Goal: Task Accomplishment & Management: Manage account settings

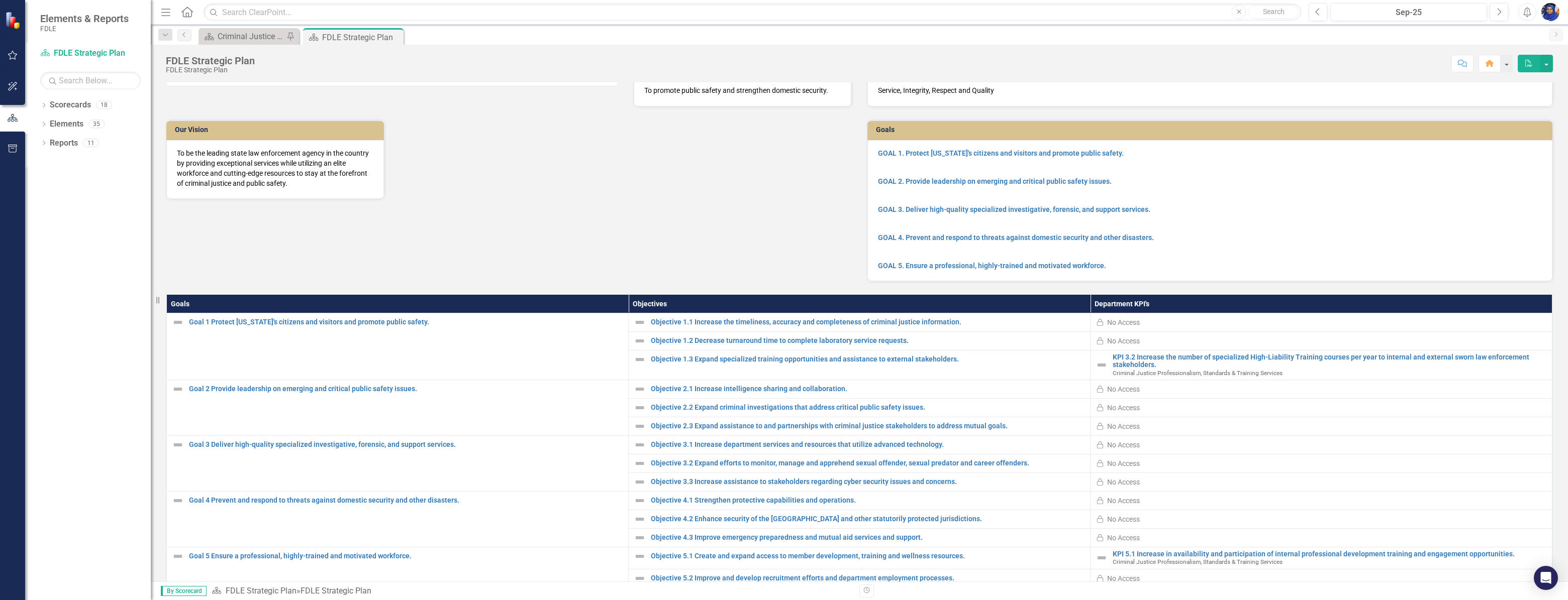
scroll to position [97, 0]
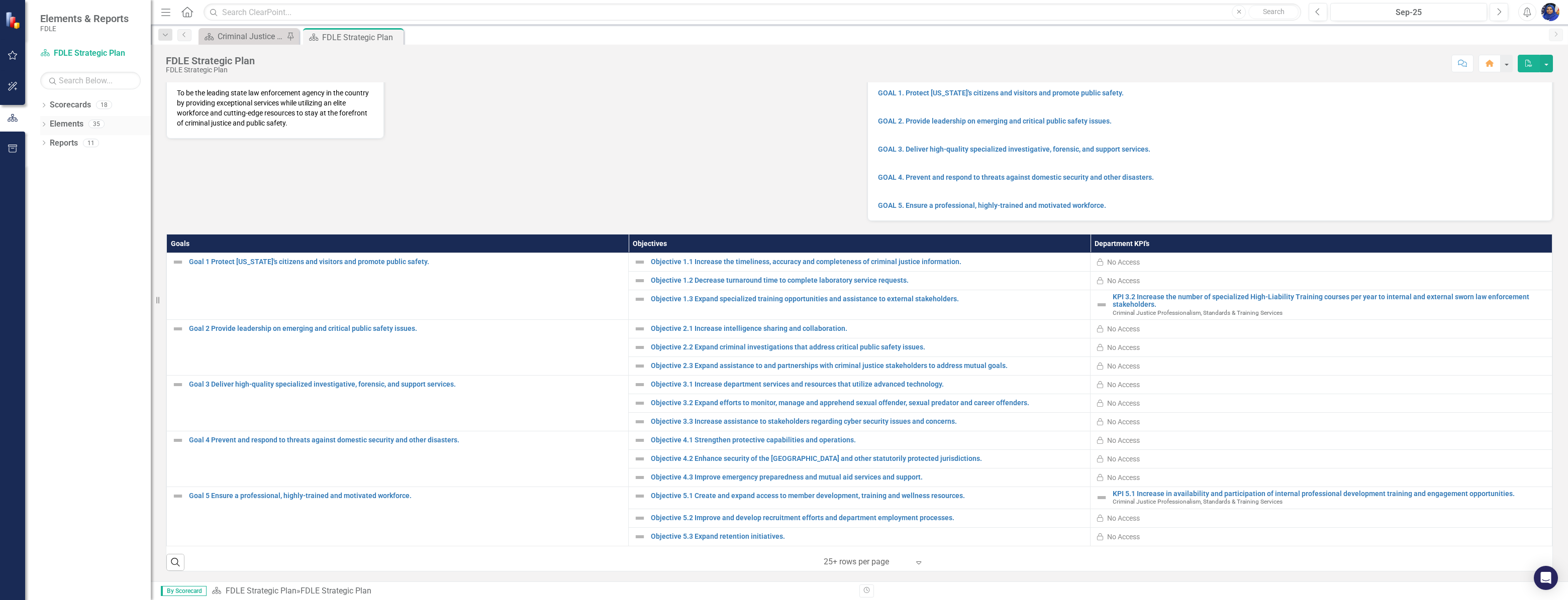
click at [72, 127] on link "Elements" at bounding box center [67, 125] width 34 height 12
click at [45, 124] on icon "Dropdown" at bounding box center [43, 126] width 7 height 6
click at [90, 166] on link "Objective Objective" at bounding box center [78, 163] width 47 height 12
click at [49, 163] on icon at bounding box center [49, 162] width 3 height 5
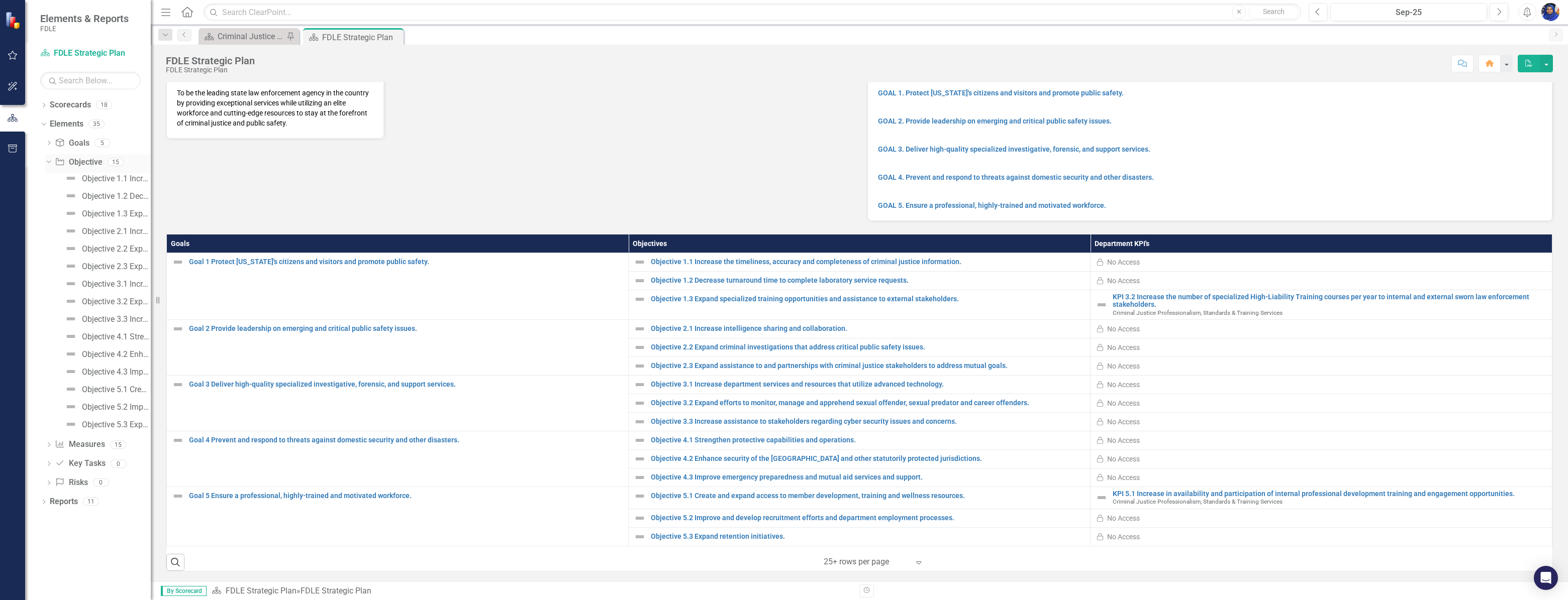
click at [49, 163] on icon "Dropdown" at bounding box center [48, 161] width 6 height 7
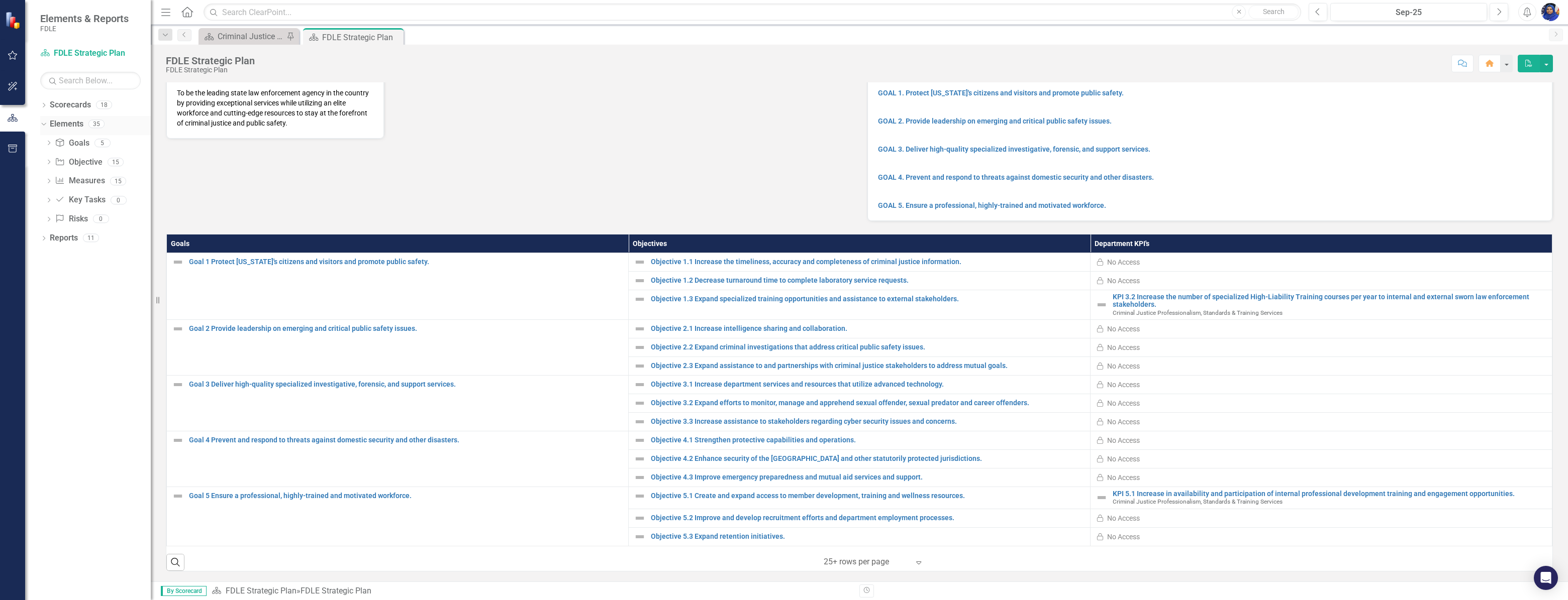
click at [43, 124] on icon "Dropdown" at bounding box center [43, 123] width 6 height 7
click at [43, 144] on icon "Dropdown" at bounding box center [43, 144] width 7 height 6
click at [43, 144] on icon at bounding box center [43, 143] width 5 height 3
click at [45, 106] on icon "Dropdown" at bounding box center [43, 107] width 7 height 6
click at [254, 30] on div "Criminal Justice Professionalism, Standards & Training Services Landing Page" at bounding box center [251, 36] width 66 height 13
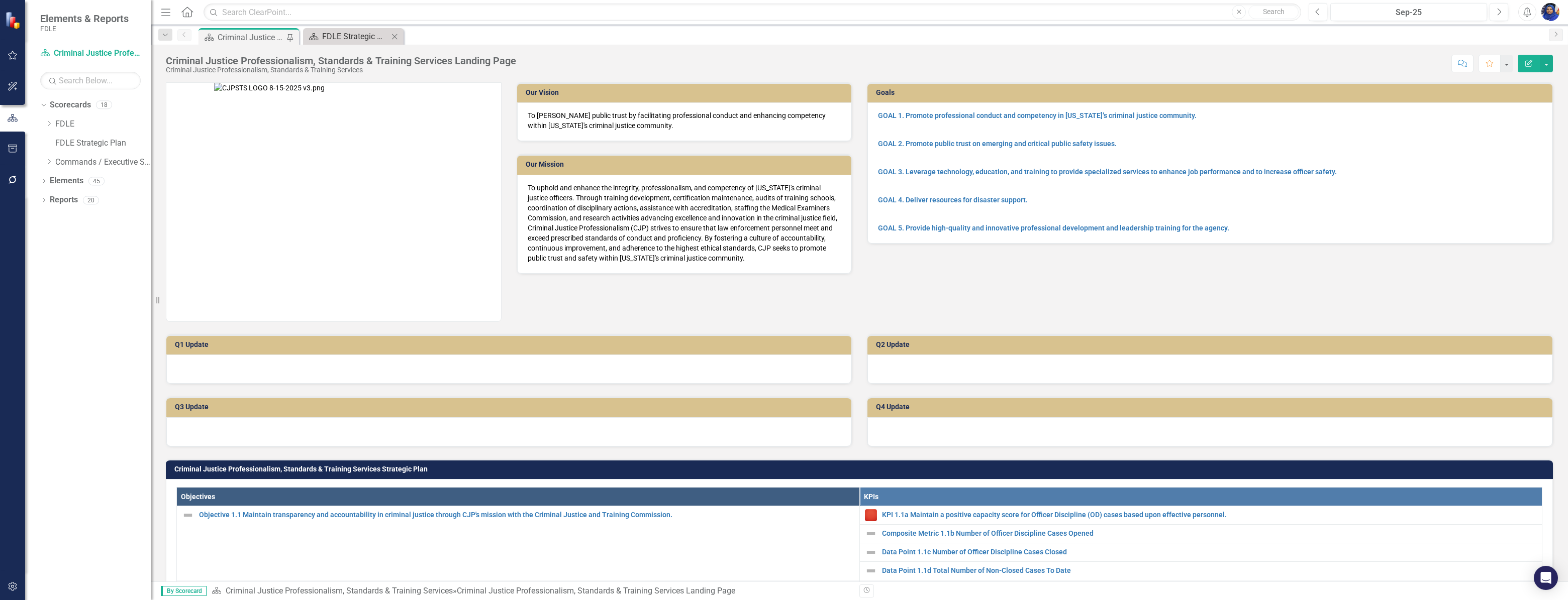
click at [328, 37] on div "FDLE Strategic Plan" at bounding box center [355, 36] width 66 height 13
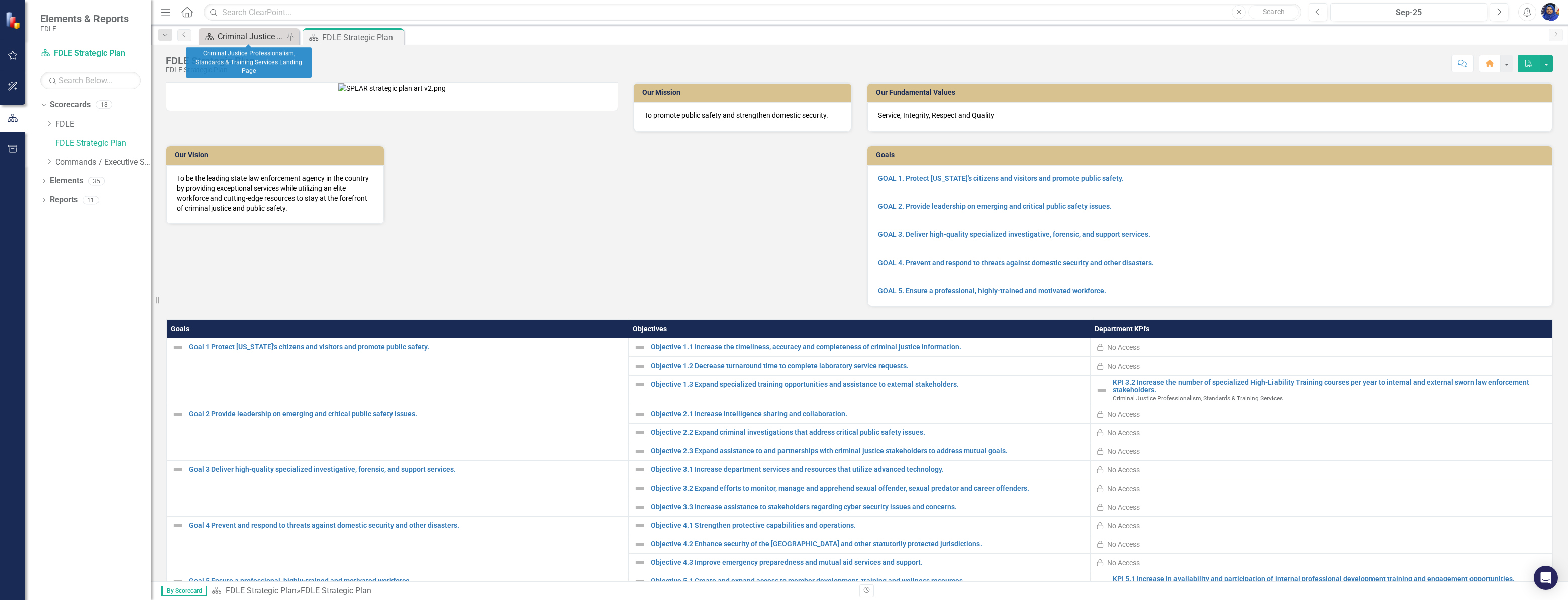
click at [240, 33] on div "Criminal Justice Professionalism, Standards & Training Services Landing Page" at bounding box center [251, 36] width 66 height 13
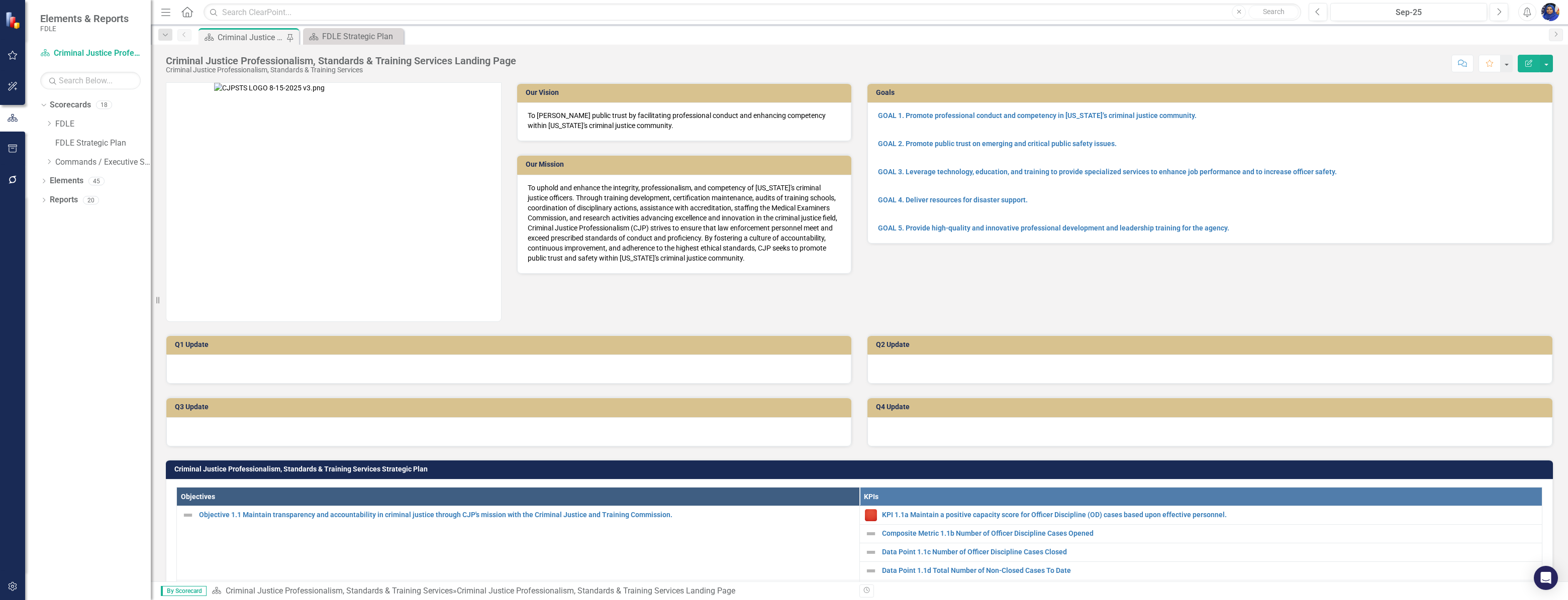
click at [227, 346] on h3 "Q1 Update" at bounding box center [510, 345] width 671 height 8
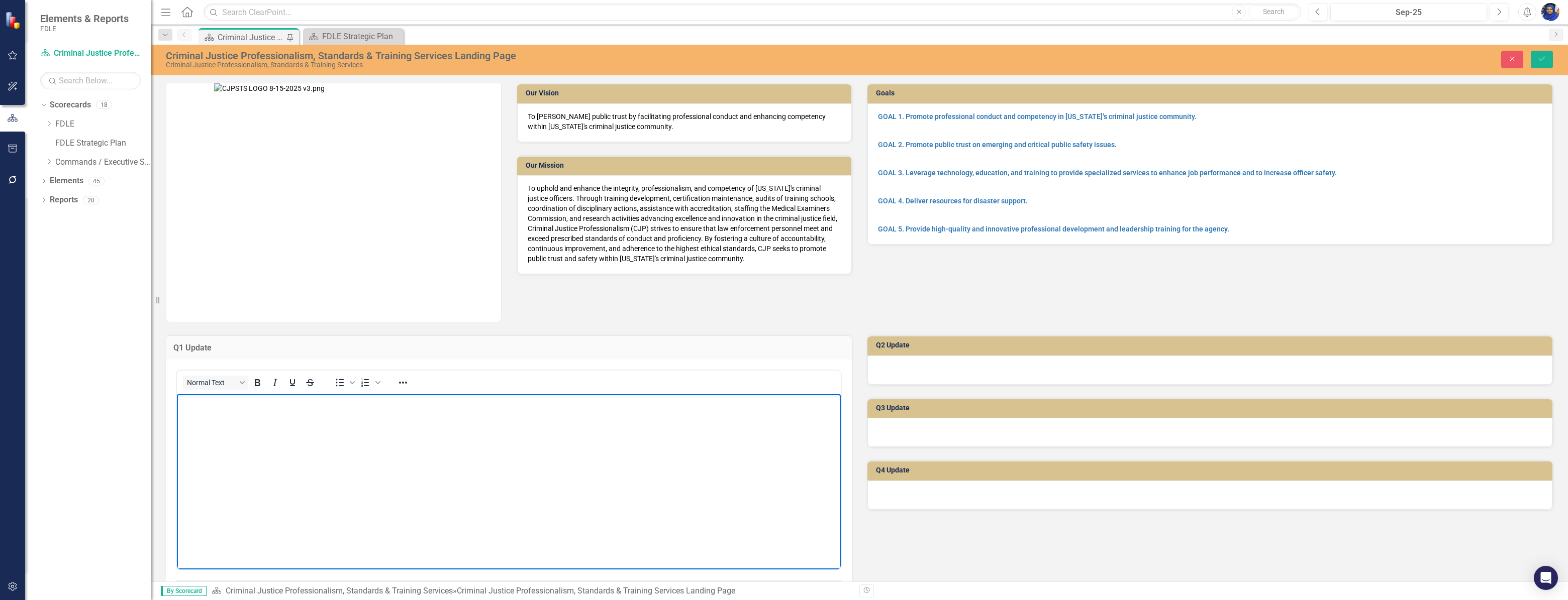
click at [233, 431] on body "Rich Text Area. Press ALT-0 for help." at bounding box center [509, 469] width 664 height 151
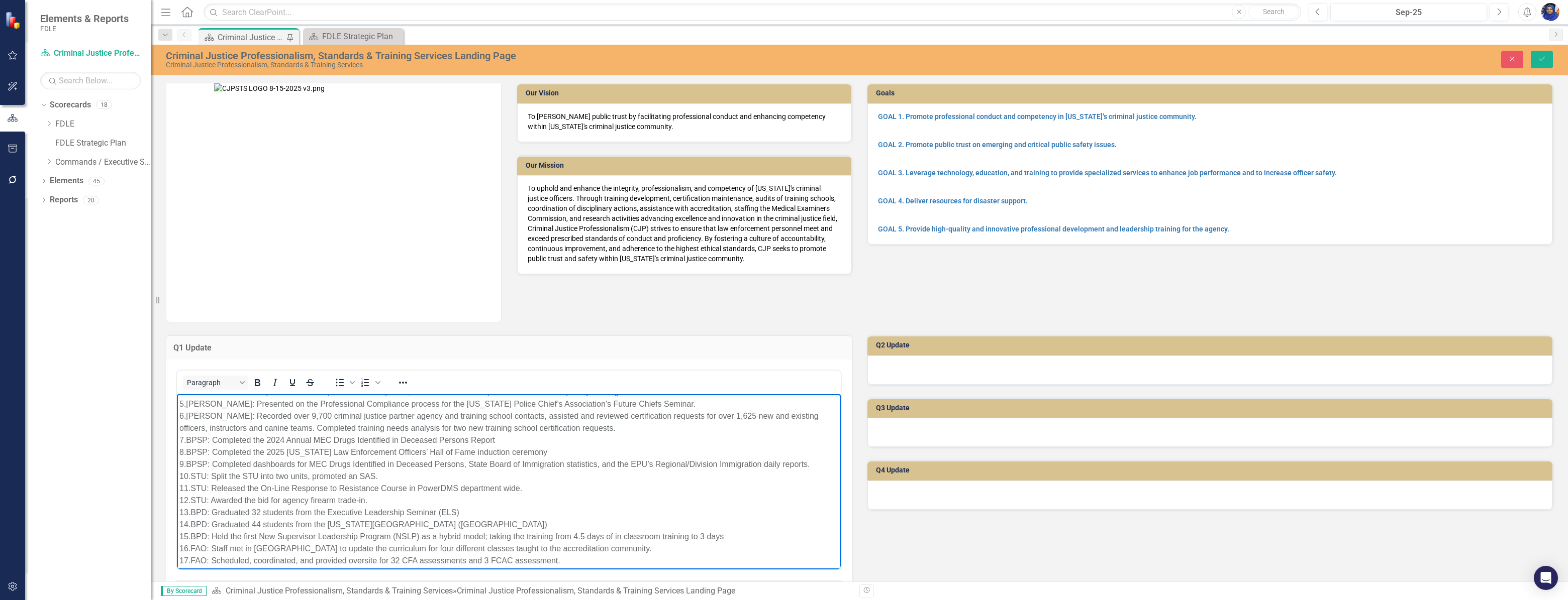
scroll to position [82, 0]
drag, startPoint x: 187, startPoint y: 562, endPoint x: 179, endPoint y: 563, distance: 8.6
click at [179, 563] on div "18.FAO: Staff taught three sessions each of the Managing the Accreditation Proc…" at bounding box center [508, 561] width 659 height 12
drag, startPoint x: 189, startPoint y: 549, endPoint x: 307, endPoint y: 938, distance: 405.8
click at [177, 544] on html "[DOMAIN_NAME]: The CJSTC approved 6 new courses developed by the bureau. These …" at bounding box center [509, 441] width 664 height 258
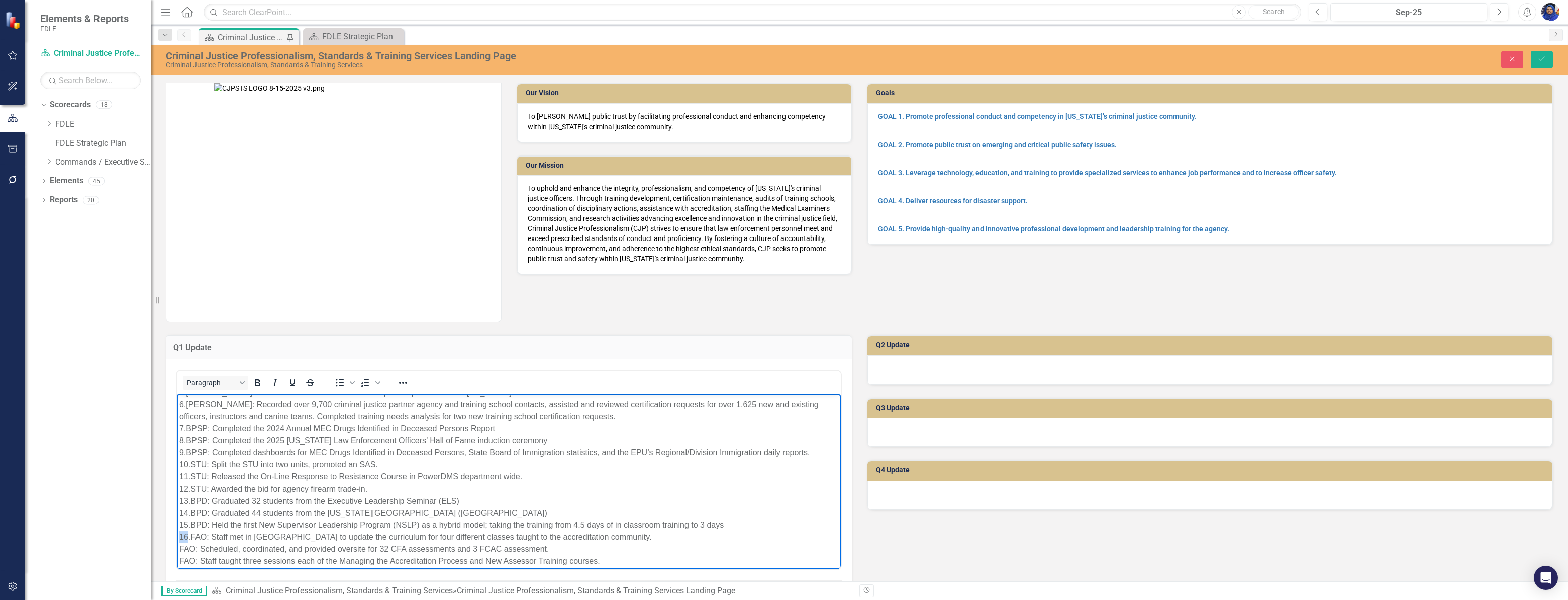
drag, startPoint x: 189, startPoint y: 539, endPoint x: 286, endPoint y: 927, distance: 399.8
click at [177, 532] on html "[DOMAIN_NAME]: The CJSTC approved 6 new courses developed by the bureau. These …" at bounding box center [509, 441] width 664 height 258
click at [189, 538] on div "16.FAO: Staff met in [GEOGRAPHIC_DATA] to update the curriculum for four differ…" at bounding box center [508, 537] width 659 height 12
drag, startPoint x: 190, startPoint y: 538, endPoint x: 295, endPoint y: 928, distance: 403.3
click at [177, 534] on html "[DOMAIN_NAME]: The CJSTC approved 6 new courses developed by the bureau. These …" at bounding box center [509, 441] width 664 height 258
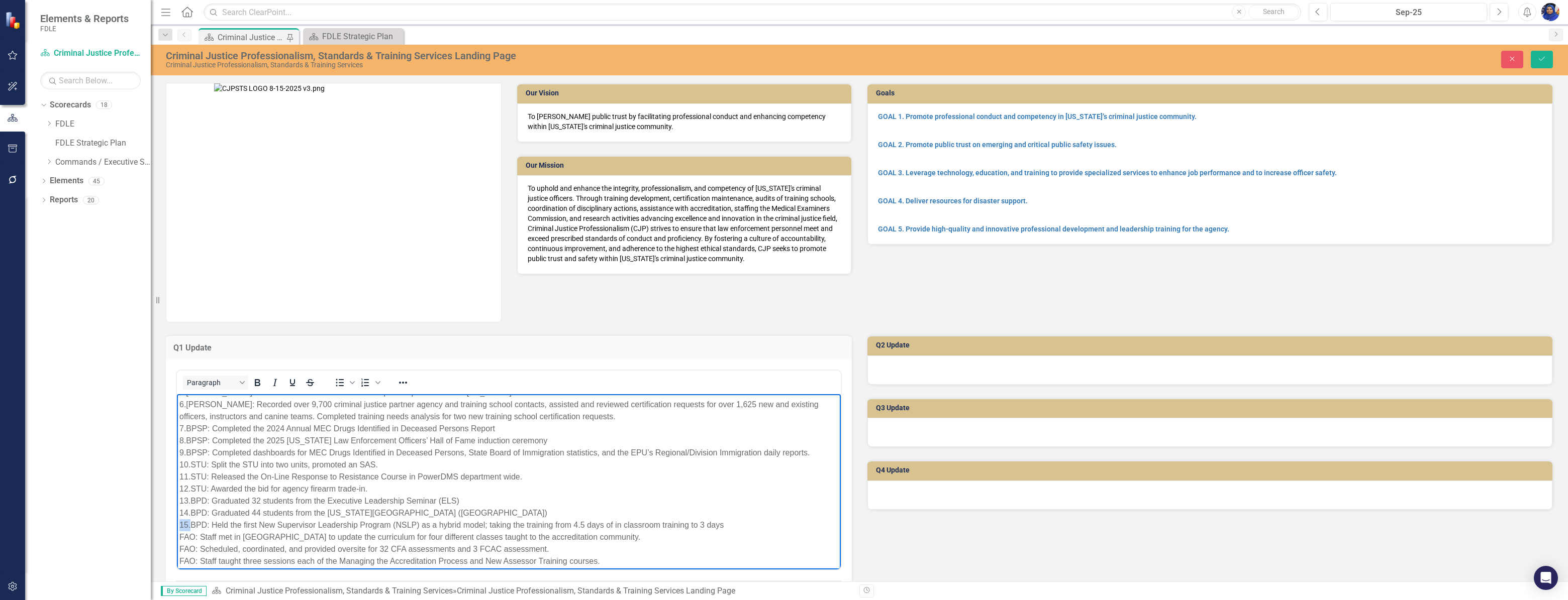
drag, startPoint x: 190, startPoint y: 526, endPoint x: 108, endPoint y: 524, distance: 82.4
click at [177, 524] on html "[DOMAIN_NAME]: The CJSTC approved 6 new courses developed by the bureau. These …" at bounding box center [509, 441] width 664 height 258
drag, startPoint x: 190, startPoint y: 513, endPoint x: 109, endPoint y: 513, distance: 81.4
click at [177, 513] on html "[DOMAIN_NAME]: The CJSTC approved 6 new courses developed by the bureau. These …" at bounding box center [509, 441] width 664 height 258
drag, startPoint x: 189, startPoint y: 501, endPoint x: 302, endPoint y: 896, distance: 410.8
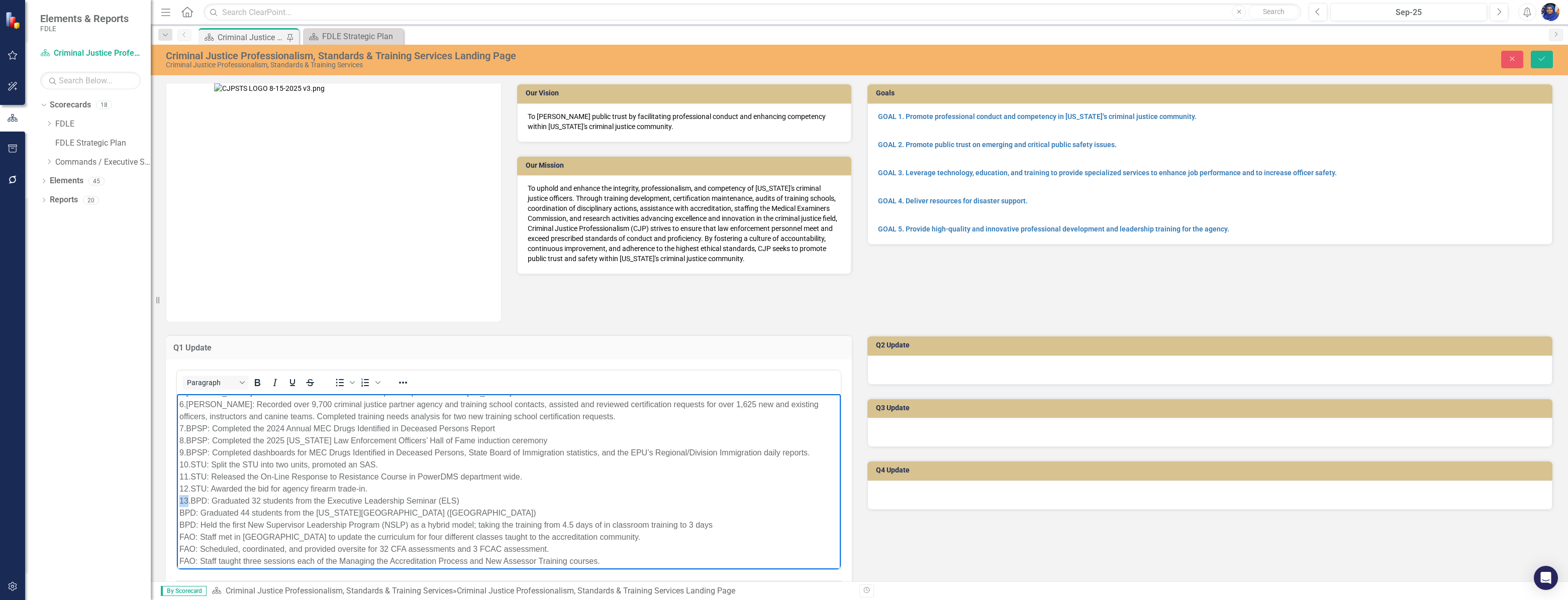
click at [177, 499] on html "[DOMAIN_NAME]: The CJSTC approved 6 new courses developed by the bureau. These …" at bounding box center [509, 441] width 664 height 258
drag, startPoint x: 182, startPoint y: 502, endPoint x: 160, endPoint y: 501, distance: 22.2
click at [177, 501] on html "[DOMAIN_NAME]: The CJSTC approved 6 new courses developed by the bureau. These …" at bounding box center [509, 441] width 664 height 258
drag, startPoint x: 190, startPoint y: 489, endPoint x: 108, endPoint y: 489, distance: 82.4
click at [177, 489] on html "[DOMAIN_NAME]: The CJSTC approved 6 new courses developed by the bureau. These …" at bounding box center [509, 441] width 664 height 258
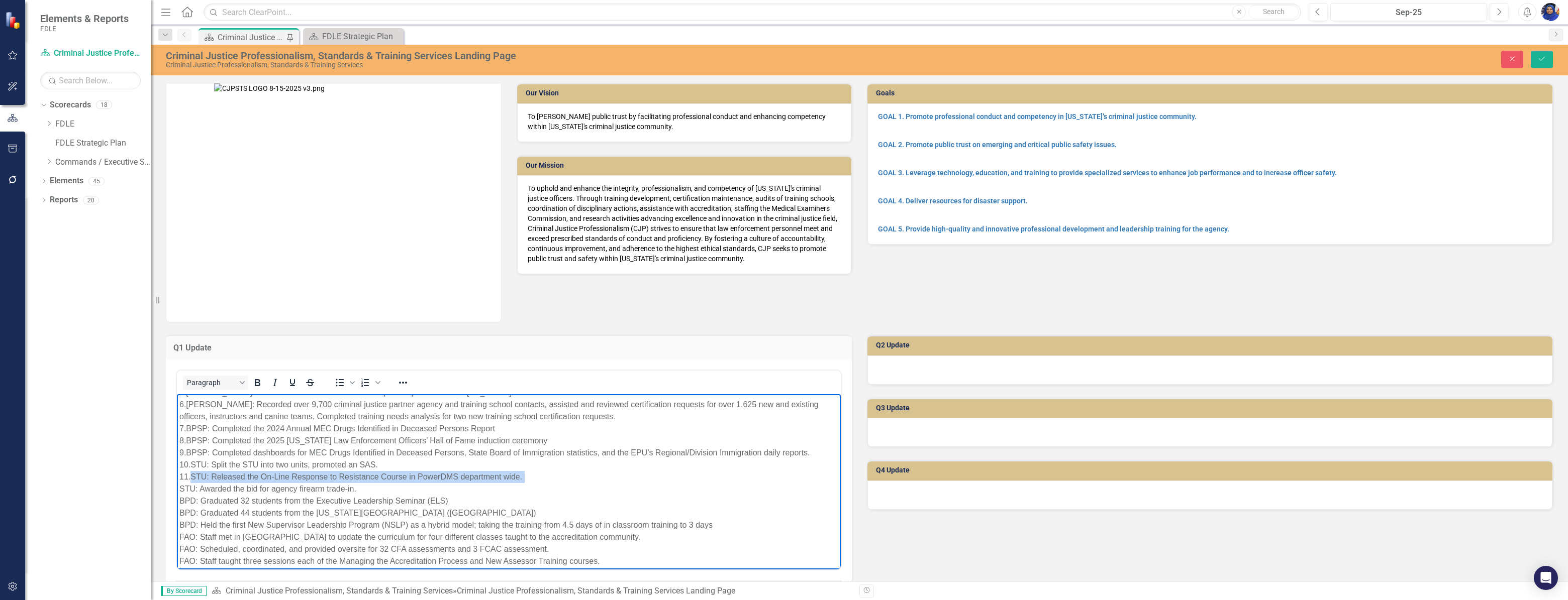
drag, startPoint x: 190, startPoint y: 478, endPoint x: 124, endPoint y: 482, distance: 66.0
click at [177, 482] on html "[DOMAIN_NAME]: The CJSTC approved 6 new courses developed by the bureau. These …" at bounding box center [509, 441] width 664 height 258
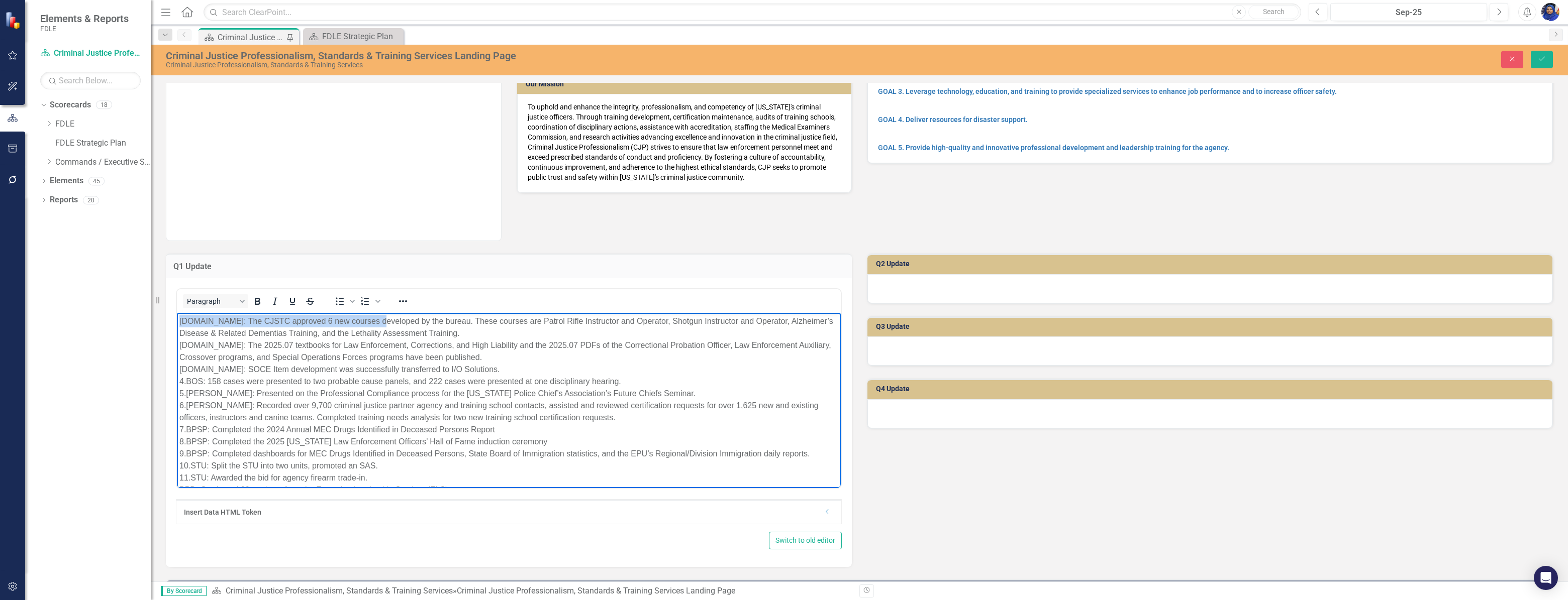
scroll to position [0, 0]
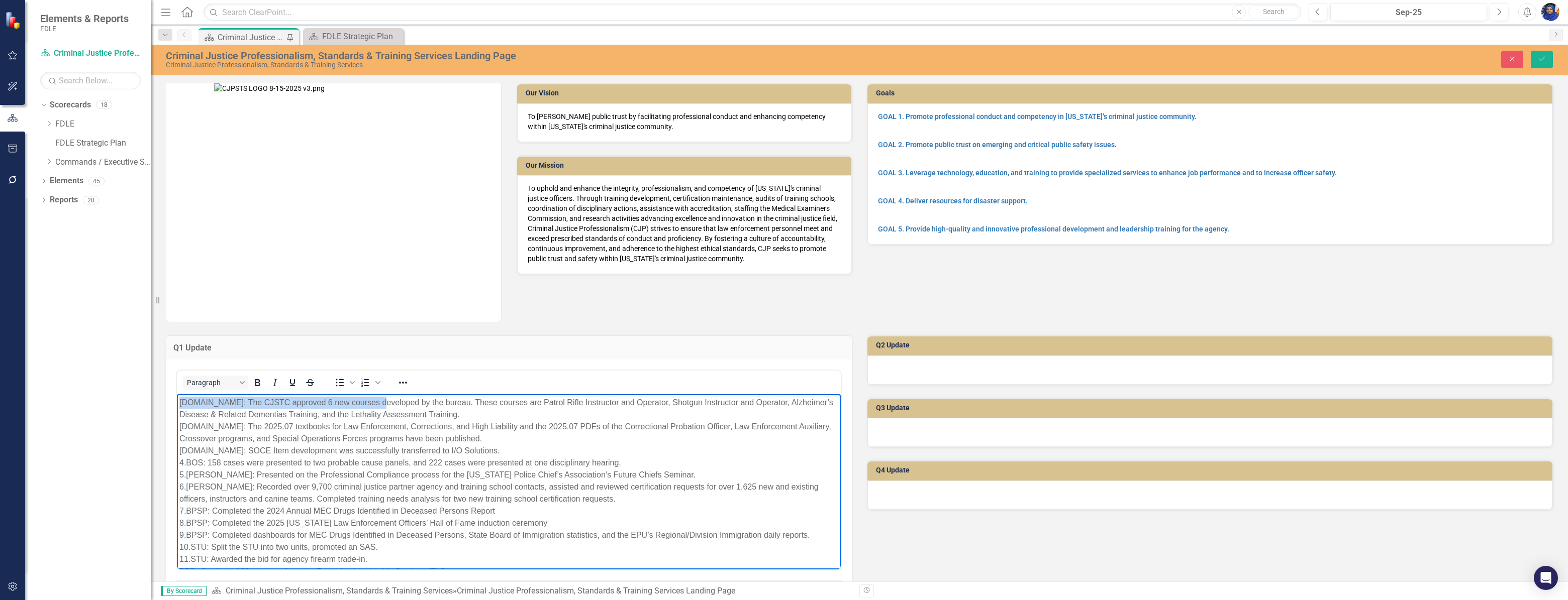
drag, startPoint x: 179, startPoint y: 402, endPoint x: 559, endPoint y: 453, distance: 383.3
click at [375, 394] on html "[DOMAIN_NAME]: The CJSTC approved 6 new courses developed by the bureau. These …" at bounding box center [509, 517] width 664 height 246
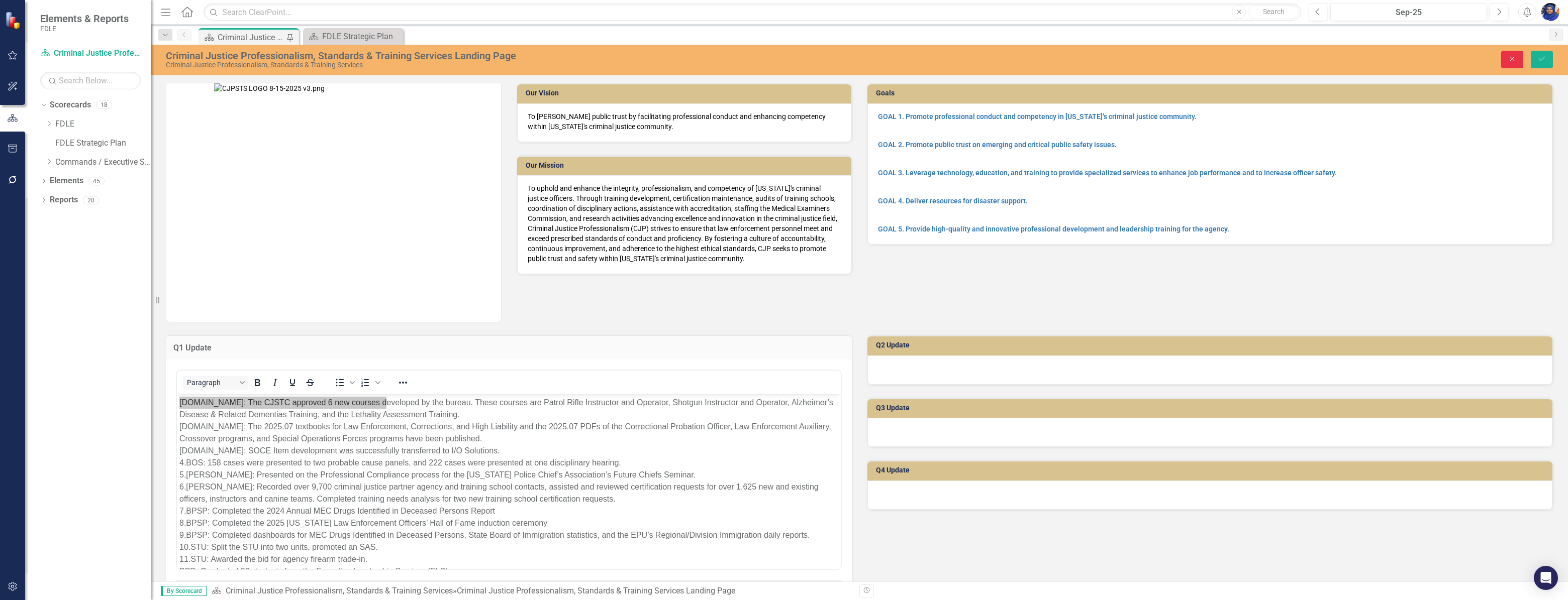
click at [1507, 58] on icon "Close" at bounding box center [1511, 58] width 9 height 7
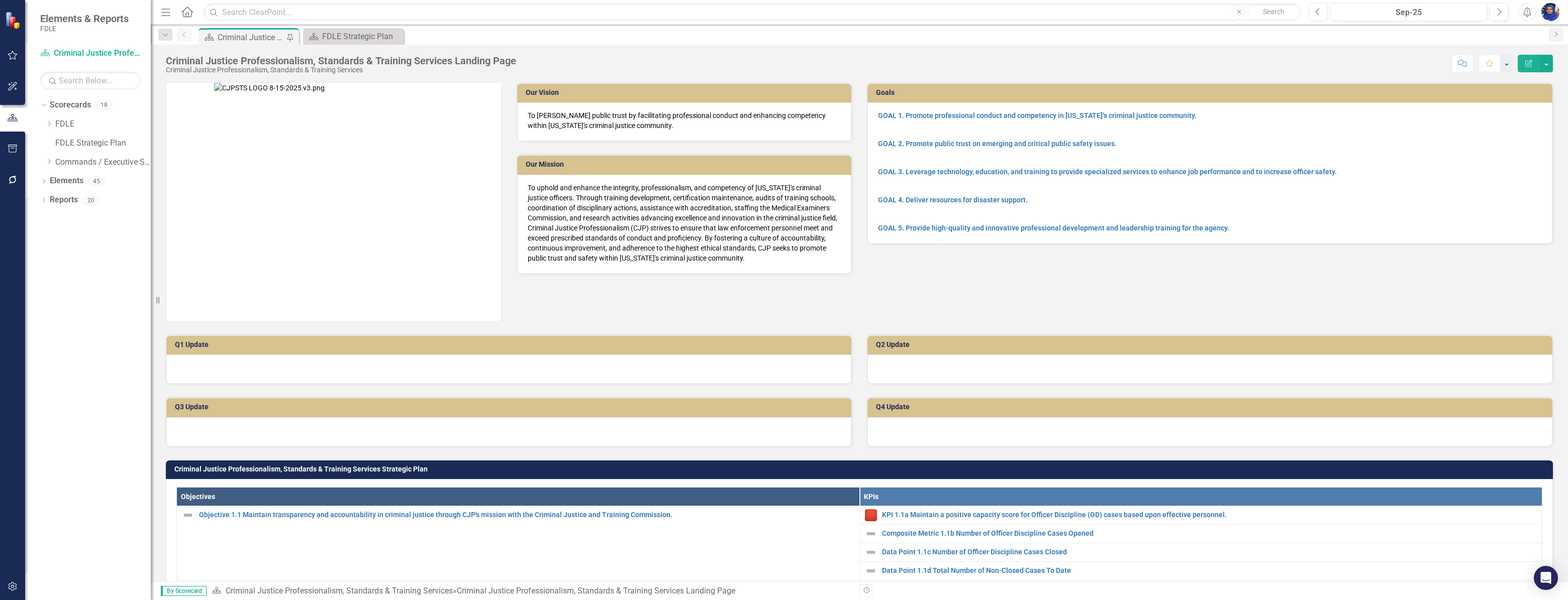
click at [241, 347] on h3 "Q1 Update" at bounding box center [510, 345] width 671 height 8
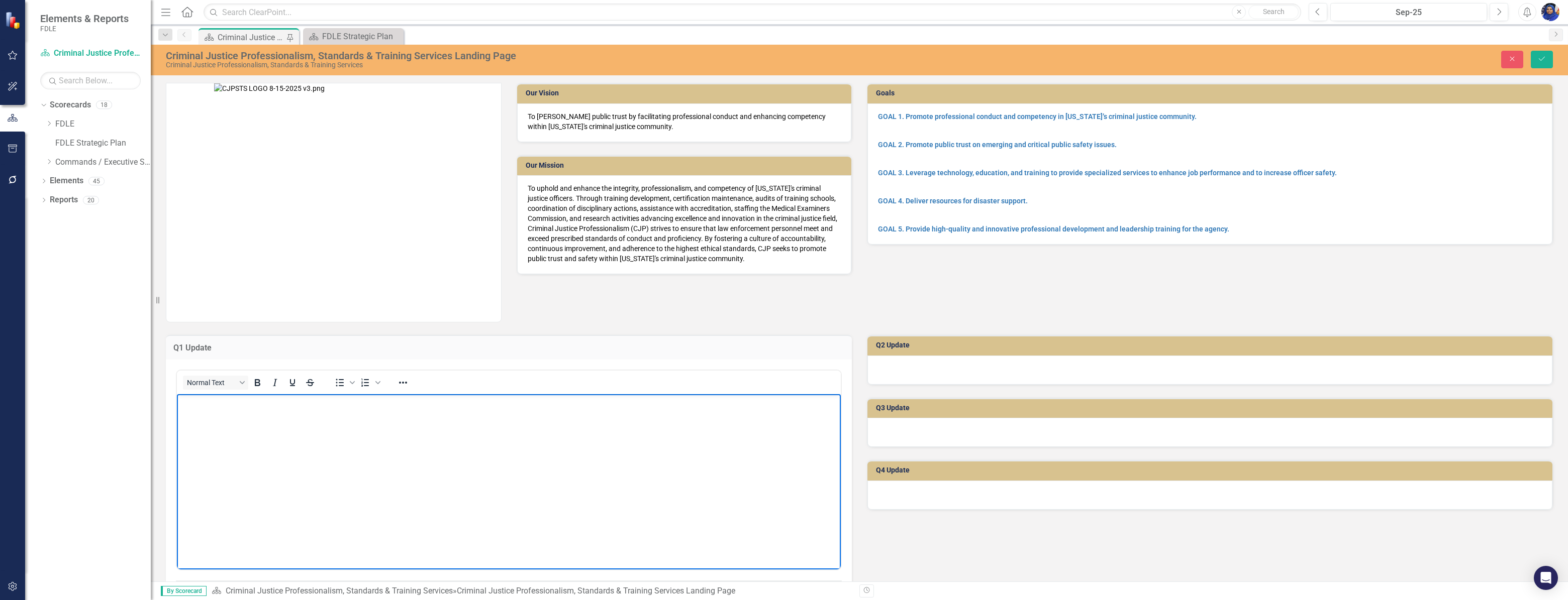
click at [220, 430] on body "Rich Text Area. Press ALT-0 for help." at bounding box center [509, 469] width 664 height 151
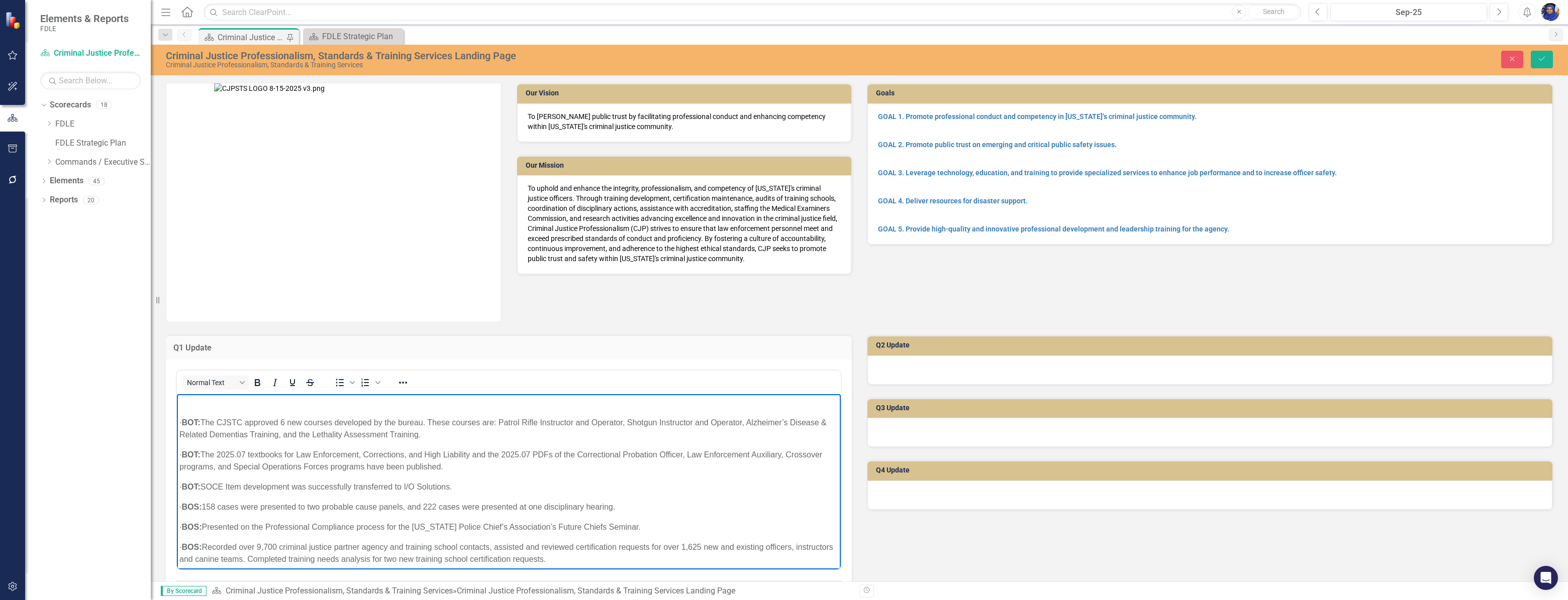
click at [195, 422] on p "· BOT: The CJSTC approved 6 new courses developed by the bureau. These courses …" at bounding box center [508, 429] width 659 height 24
click at [186, 422] on strong "BOT:" at bounding box center [195, 422] width 19 height 9
click at [200, 452] on strong "BOT:" at bounding box center [190, 454] width 19 height 9
click at [197, 485] on p "· BOT: SOCE Item development was successfully transferred to I/O Solutions." at bounding box center [508, 487] width 659 height 12
click at [202, 486] on p "· BOT: SOCE Item development was successfully transferred to I/O Solutions." at bounding box center [508, 487] width 659 height 12
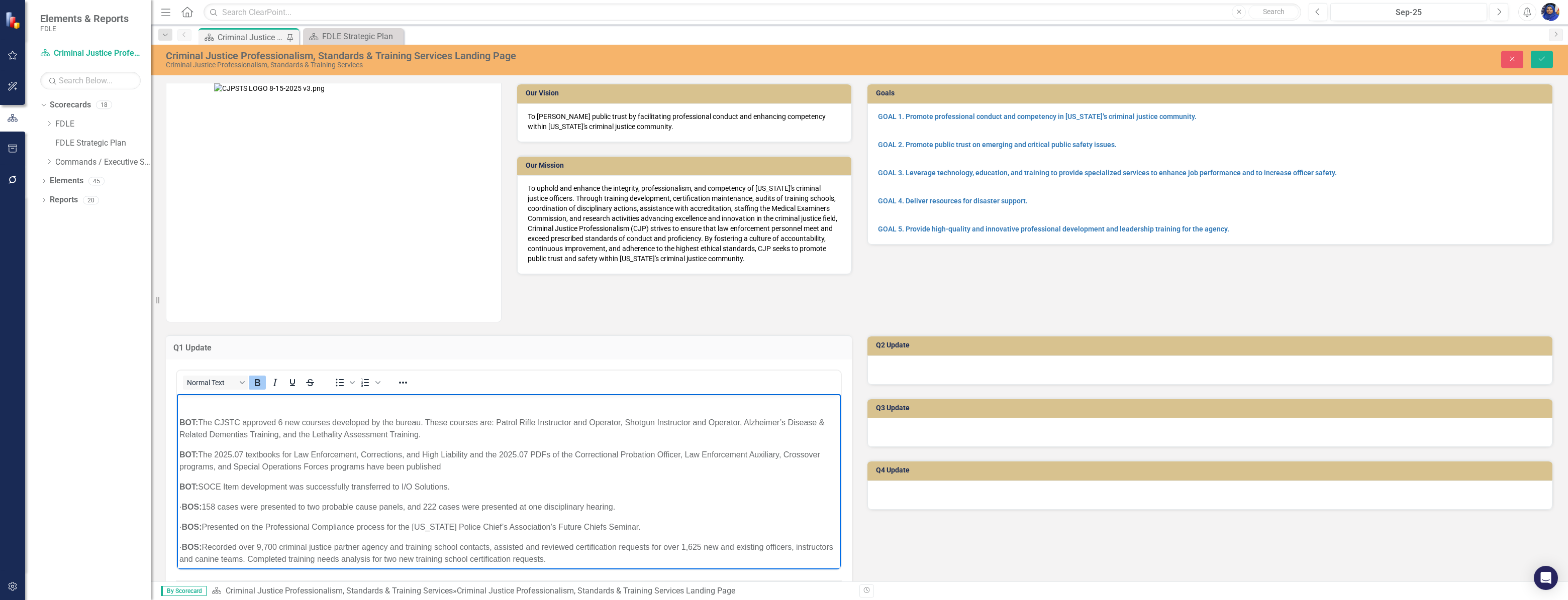
click at [201, 506] on strong "BOS:" at bounding box center [191, 506] width 20 height 9
click at [201, 525] on p "· BOS: Presented on the Professional Compliance process for the [US_STATE] Poli…" at bounding box center [508, 527] width 659 height 12
drag, startPoint x: 202, startPoint y: 545, endPoint x: 207, endPoint y: 546, distance: 5.1
click at [201, 546] on strong "BOS:" at bounding box center [191, 547] width 20 height 9
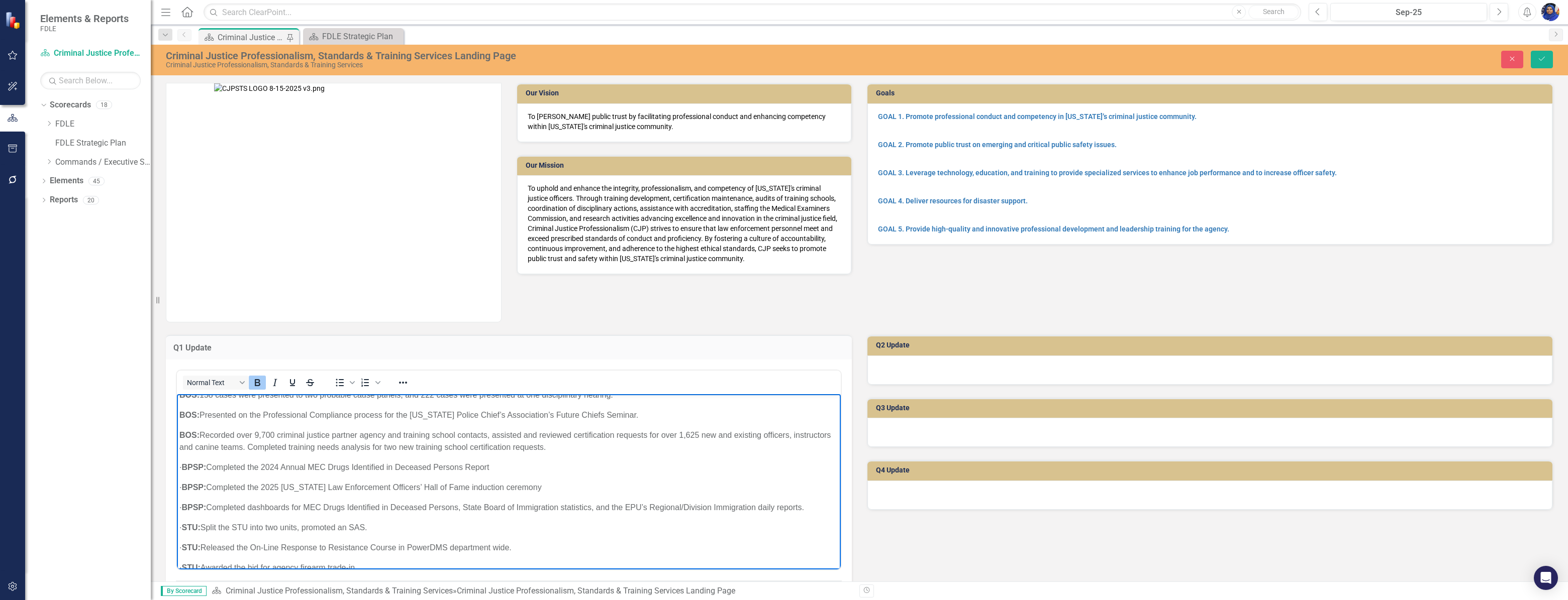
scroll to position [91, 0]
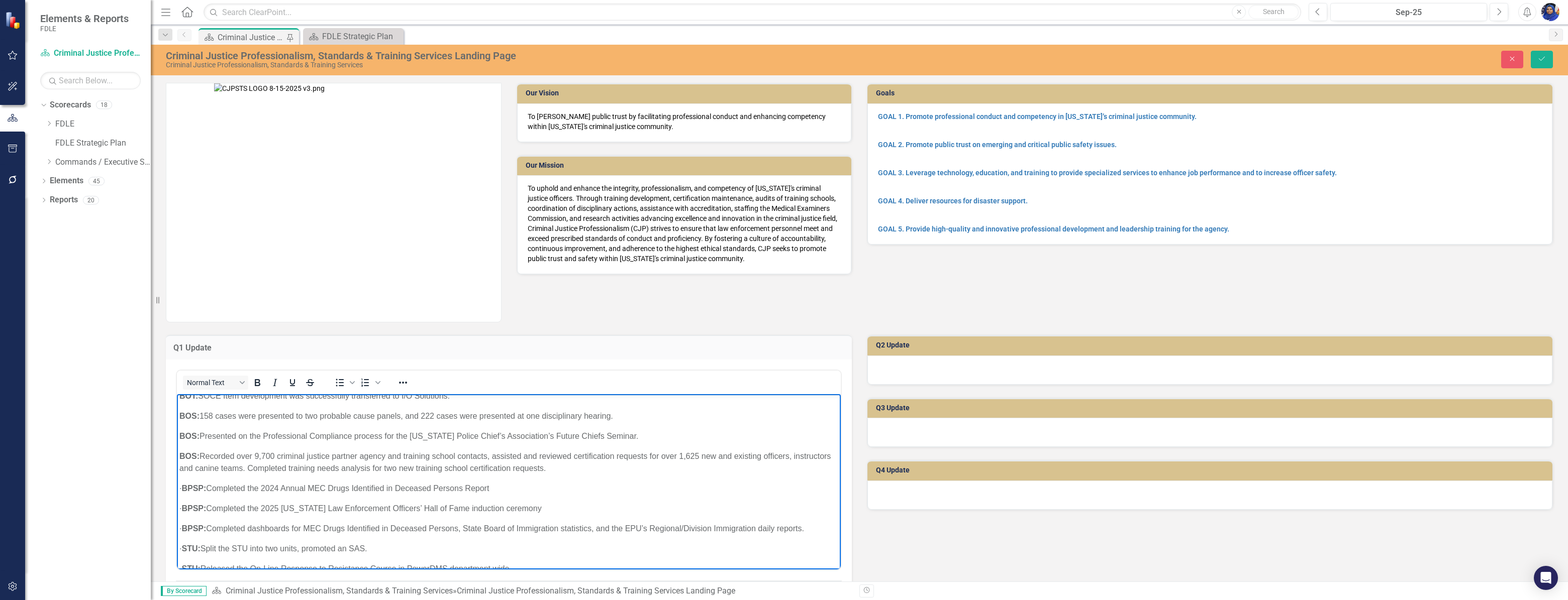
click at [204, 487] on strong "BPSP:" at bounding box center [193, 488] width 25 height 9
click at [205, 510] on strong "BPSP:" at bounding box center [193, 508] width 25 height 9
click at [199, 506] on p "· BPSP: Completed the 2025 [US_STATE] Law Enforcement Officers’ Hall of Fame in…" at bounding box center [508, 508] width 659 height 12
click at [204, 507] on strong "BPSP:" at bounding box center [193, 508] width 25 height 9
click at [202, 528] on strong "BPSP:" at bounding box center [193, 528] width 25 height 9
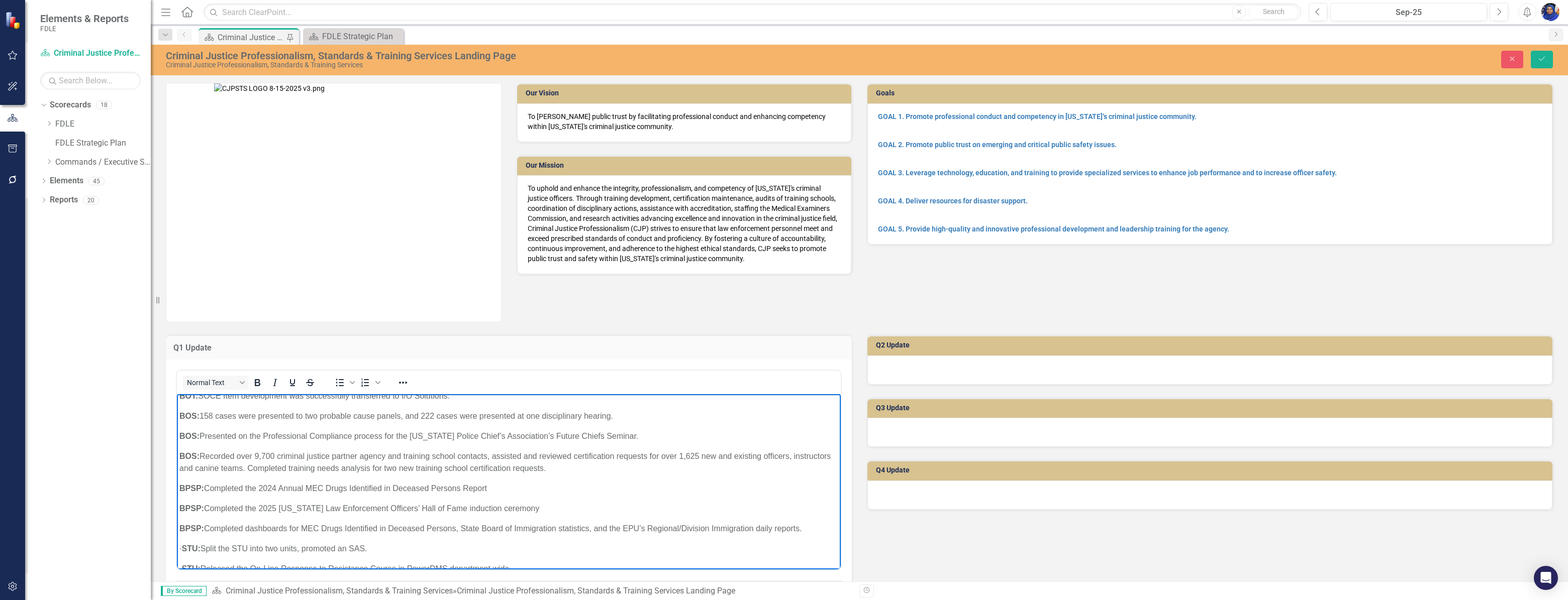
click at [200, 548] on strong "STU:" at bounding box center [190, 548] width 19 height 9
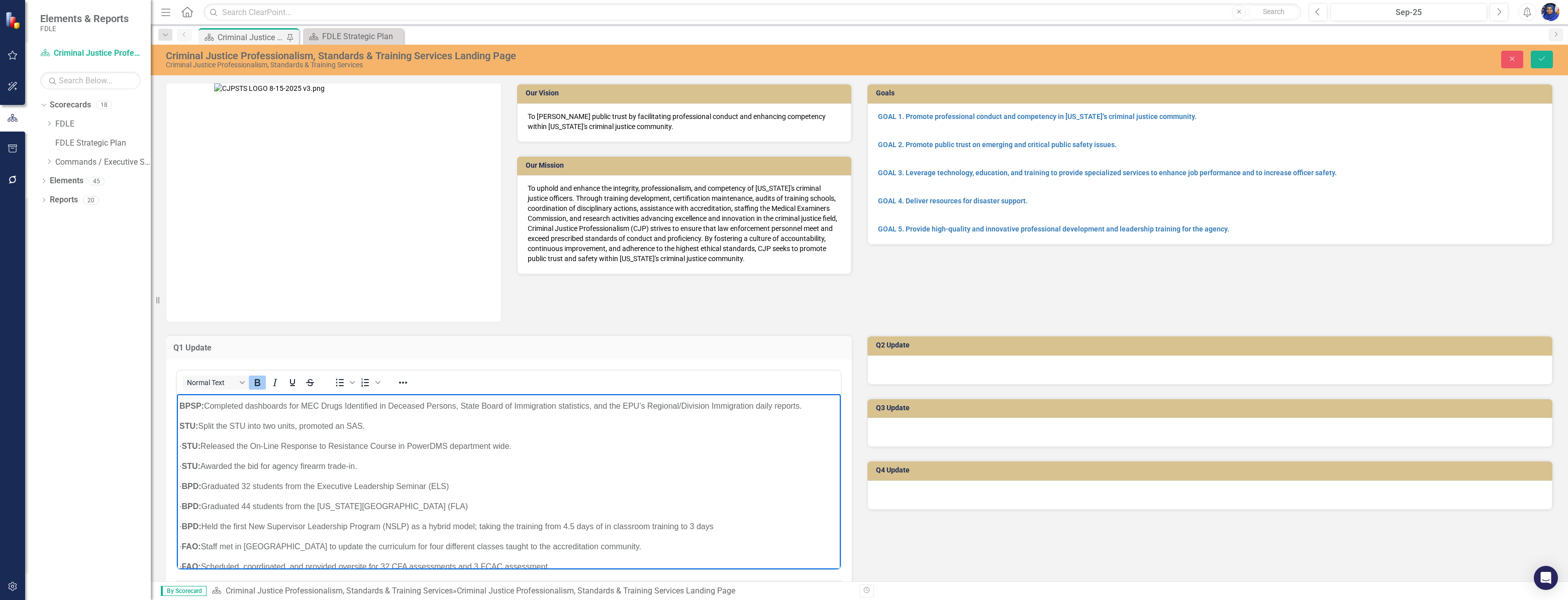
scroll to position [228, 0]
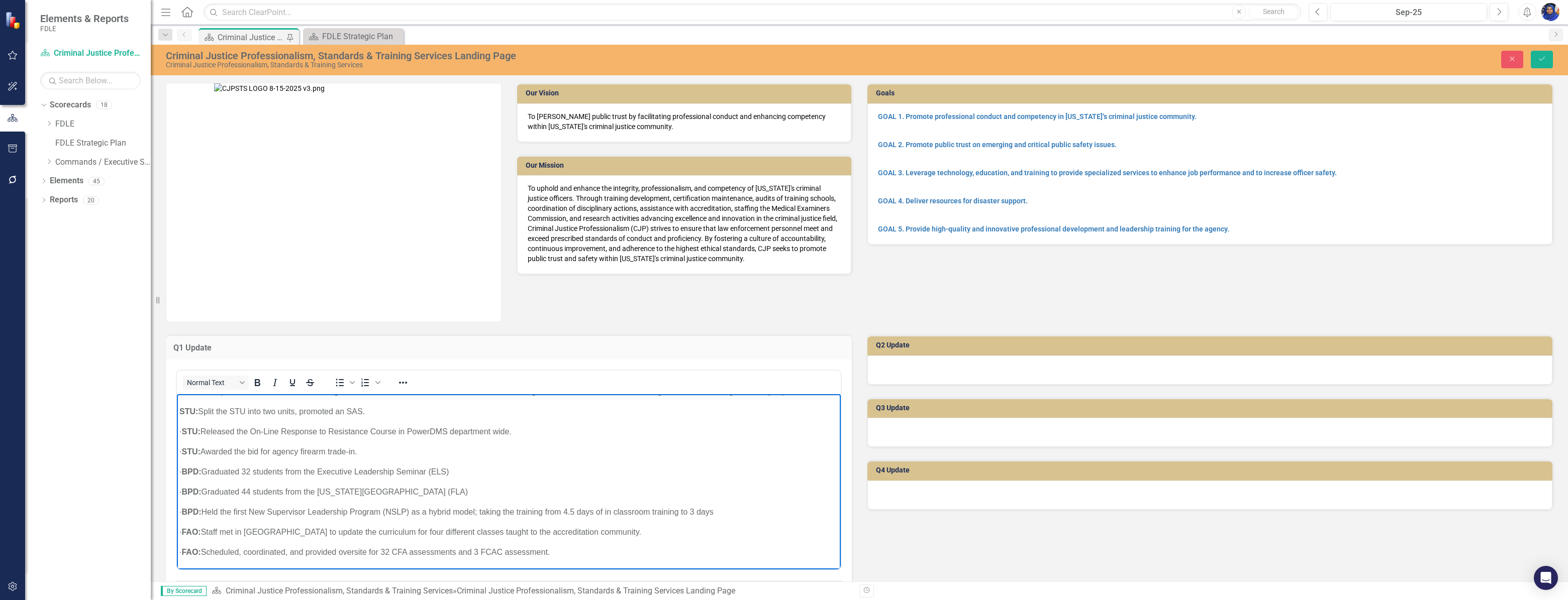
click at [201, 431] on p "· STU: Released the On-Line Response to Resistance Course in PowerDMS departmen…" at bounding box center [508, 432] width 659 height 12
click at [200, 448] on strong "STU:" at bounding box center [190, 451] width 19 height 9
click at [201, 472] on strong "BPD:" at bounding box center [191, 471] width 20 height 9
click at [201, 491] on strong "BPD:" at bounding box center [191, 491] width 20 height 9
click at [201, 511] on p "· BPD: Held the first New Supervisor Leadership Program (NSLP) as a hybrid mode…" at bounding box center [508, 512] width 659 height 12
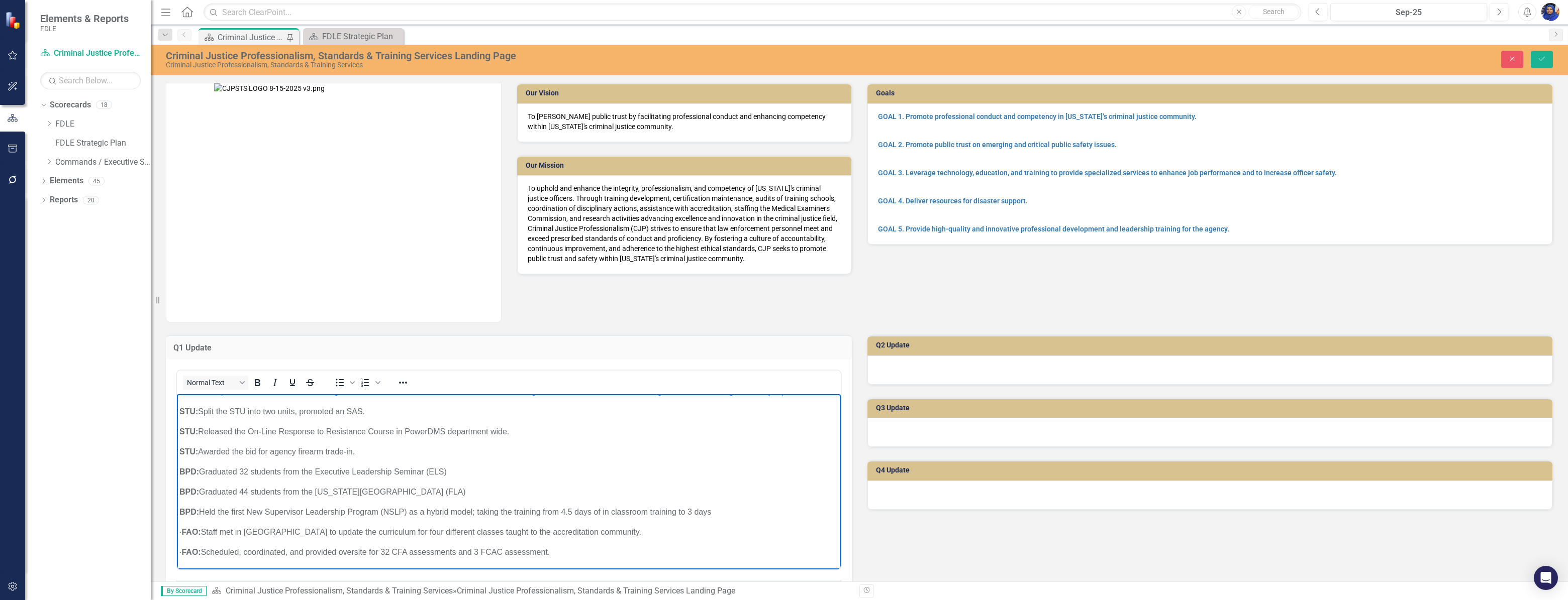
drag, startPoint x: 202, startPoint y: 531, endPoint x: 212, endPoint y: 531, distance: 9.6
click at [200, 531] on strong "FAO:" at bounding box center [190, 532] width 19 height 9
click at [200, 551] on strong "FAO:" at bounding box center [190, 552] width 19 height 9
drag, startPoint x: 202, startPoint y: 552, endPoint x: 291, endPoint y: 553, distance: 89.4
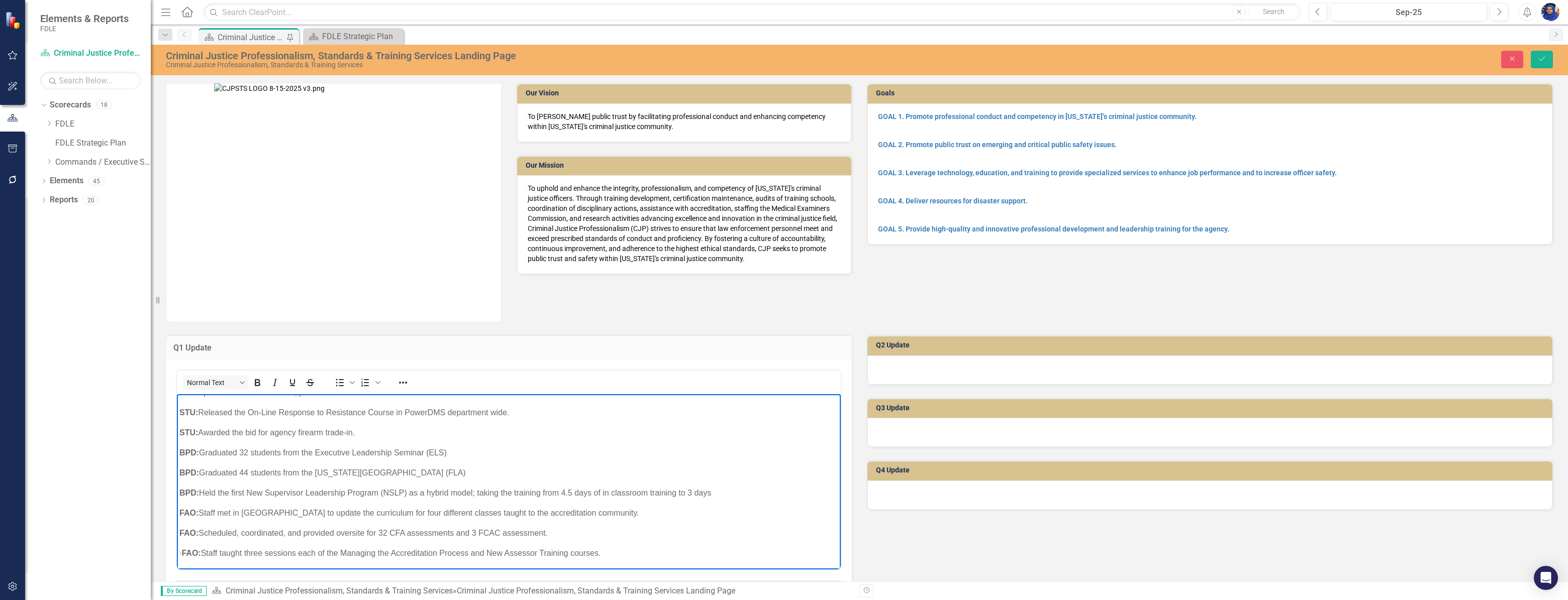
click at [200, 552] on strong "FAO:" at bounding box center [190, 553] width 19 height 9
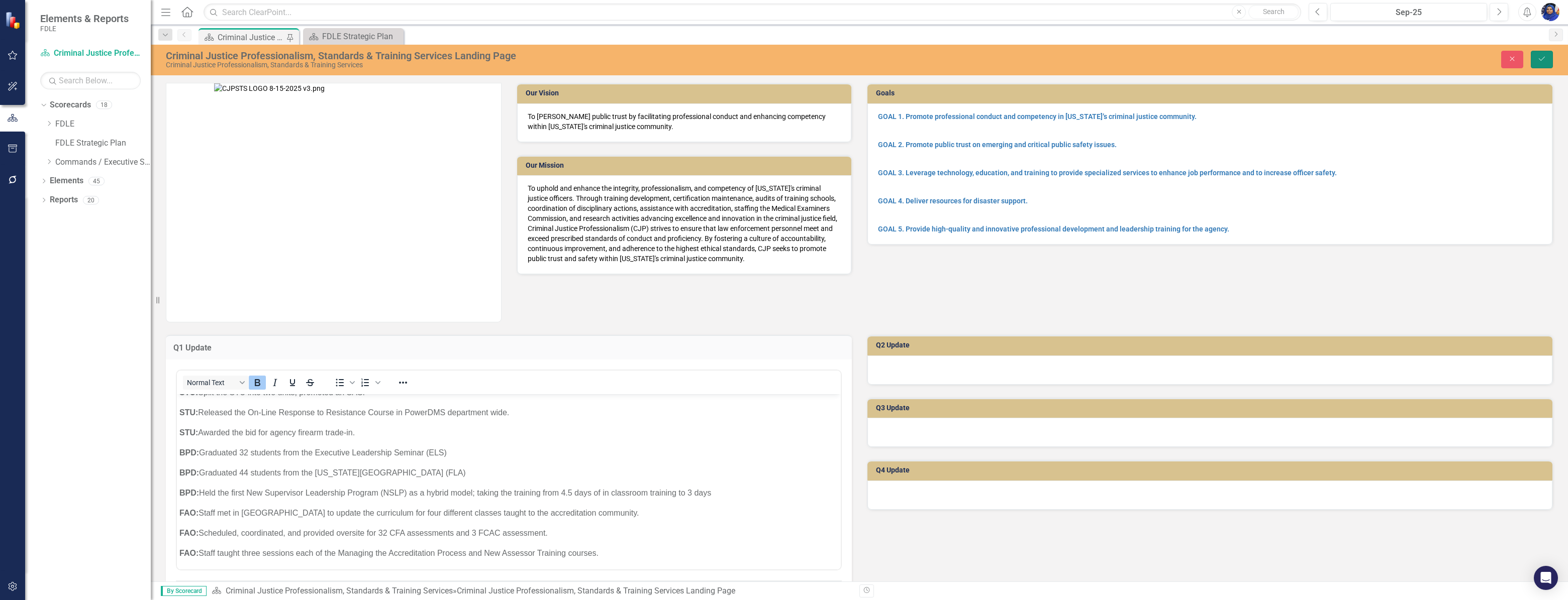
click at [1542, 60] on icon "Save" at bounding box center [1541, 58] width 9 height 7
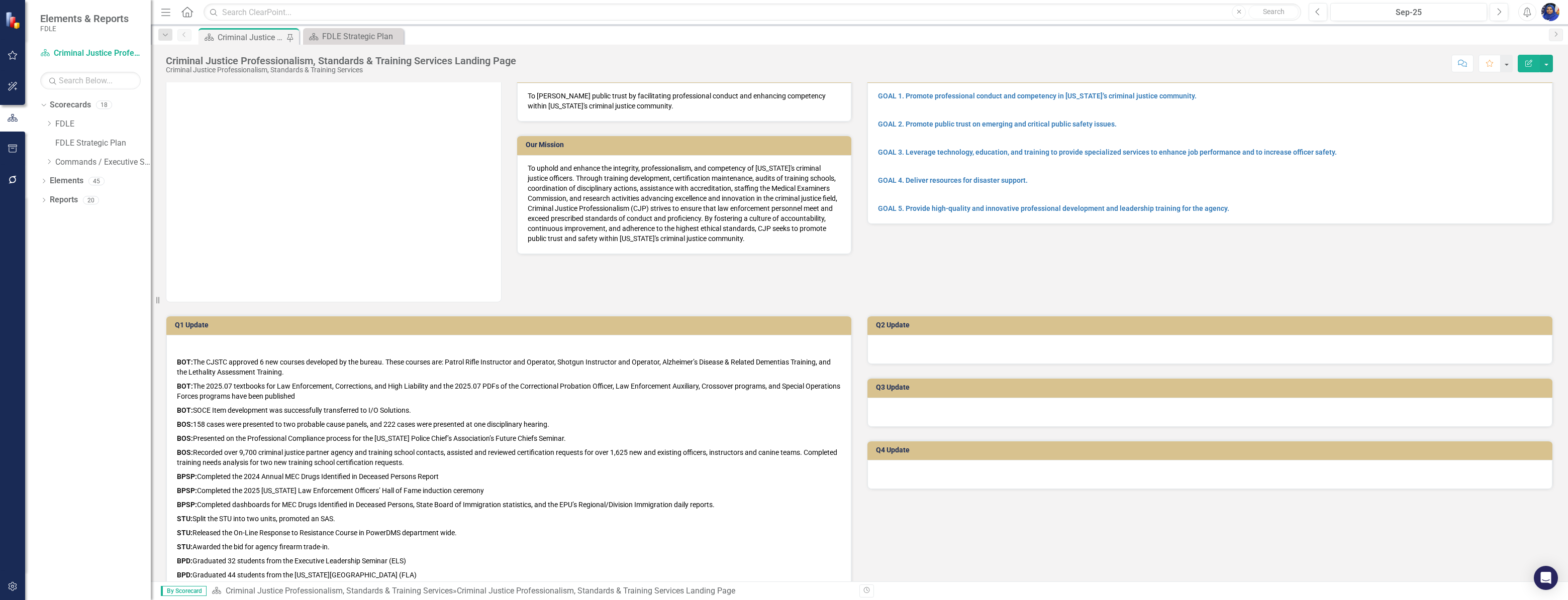
scroll to position [0, 0]
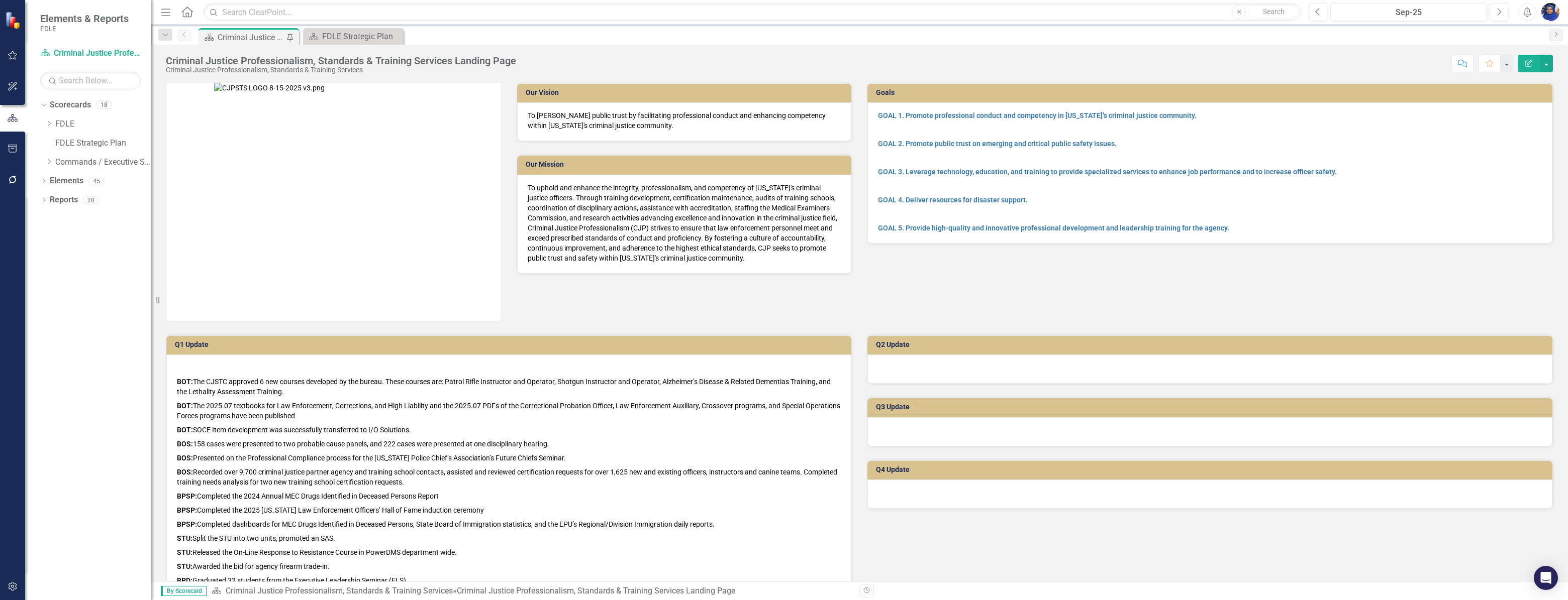
click at [329, 347] on h3 "Q1 Update" at bounding box center [510, 345] width 671 height 8
click at [330, 347] on h3 "Q1 Update" at bounding box center [510, 345] width 671 height 8
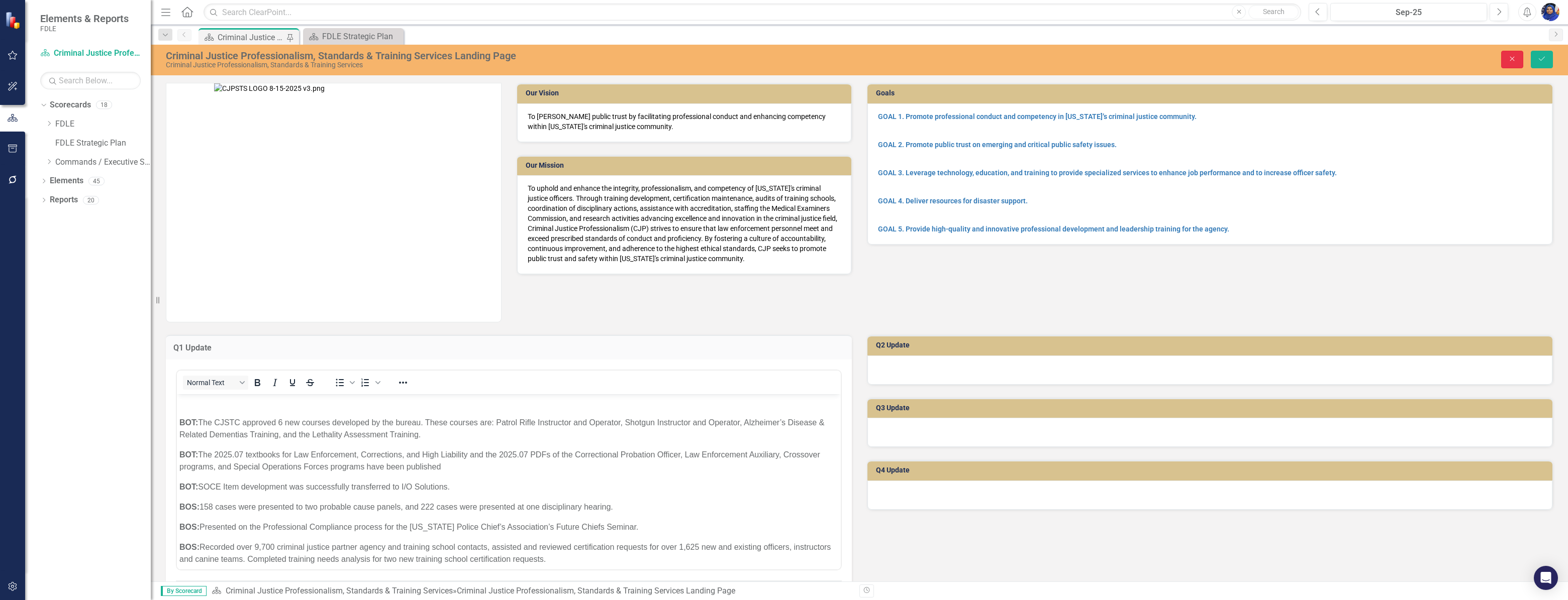
click at [1512, 61] on icon "Close" at bounding box center [1511, 58] width 9 height 7
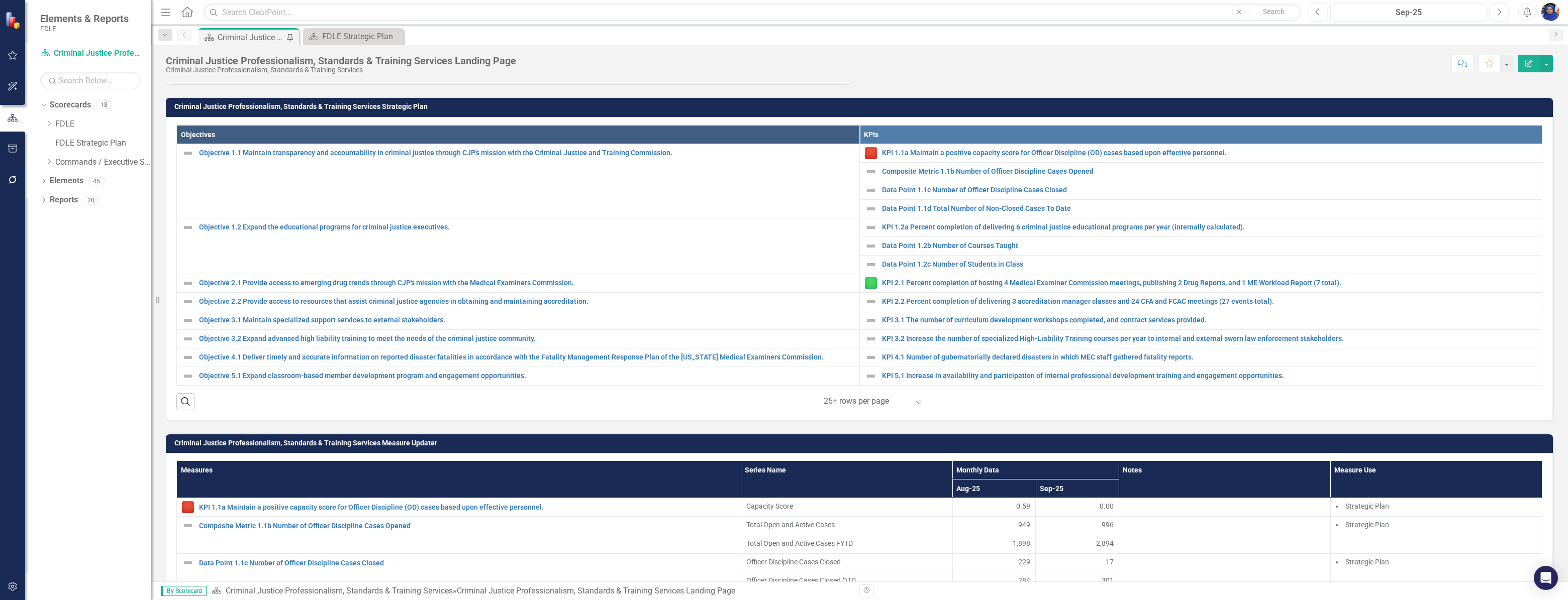
scroll to position [593, 0]
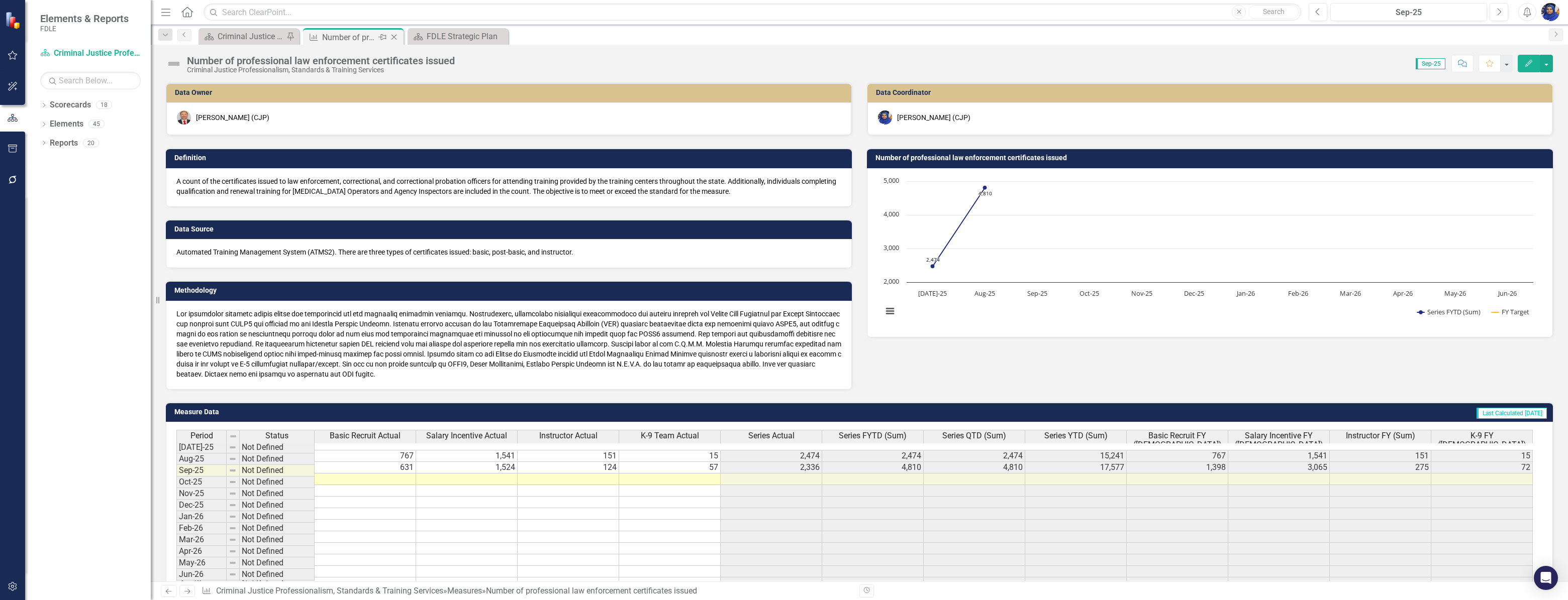
click at [392, 35] on icon "Close" at bounding box center [394, 37] width 10 height 8
